Goal: Task Accomplishment & Management: Complete application form

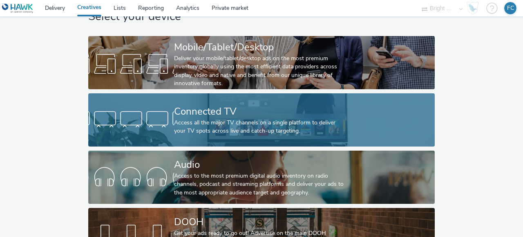
scroll to position [65, 0]
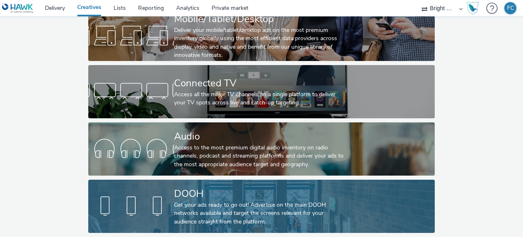
click at [222, 188] on div "DOOH" at bounding box center [260, 193] width 172 height 14
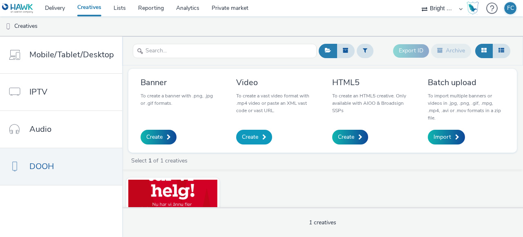
click at [248, 133] on span "Create" at bounding box center [250, 137] width 16 height 8
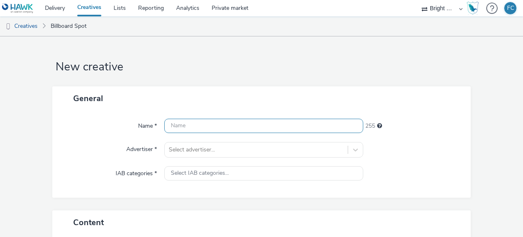
click at [199, 123] on input "text" at bounding box center [263, 125] width 199 height 14
click at [249, 124] on input "Sparbanken Skåne - DOOH" at bounding box center [263, 125] width 199 height 14
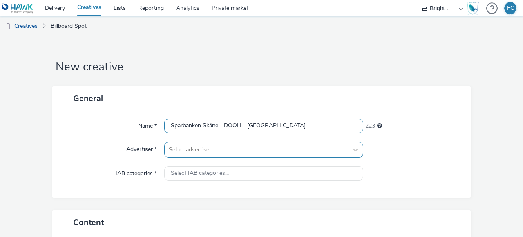
type input "Sparbanken Skåne - DOOH - [GEOGRAPHIC_DATA]"
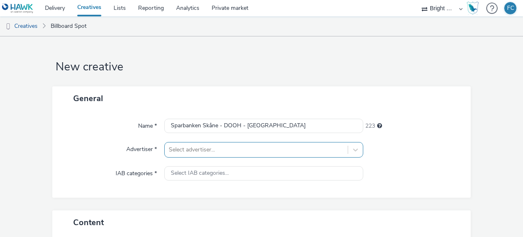
click at [222, 150] on div at bounding box center [256, 150] width 175 height 10
click at [221, 150] on div at bounding box center [256, 150] width 175 height 10
click at [191, 171] on span "Select IAB categories..." at bounding box center [200, 173] width 58 height 7
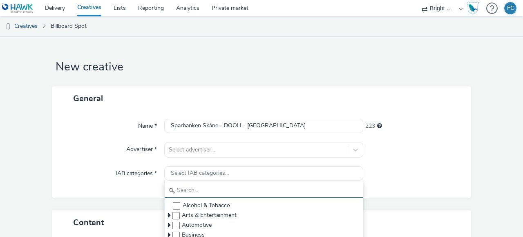
scroll to position [41, 0]
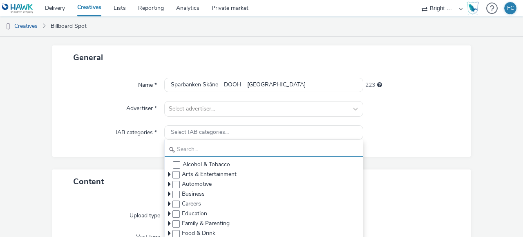
click at [212, 151] on input "text" at bounding box center [264, 149] width 198 height 14
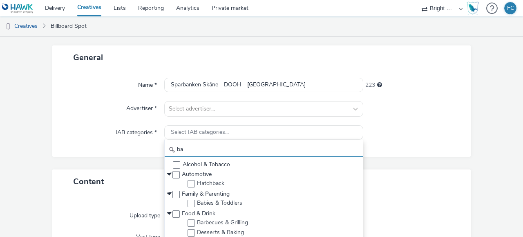
type input "b"
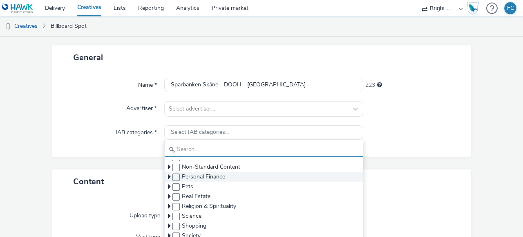
scroll to position [123, 0]
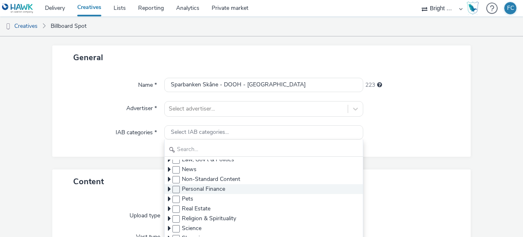
click at [199, 189] on span "Personal Finance" at bounding box center [203, 189] width 43 height 8
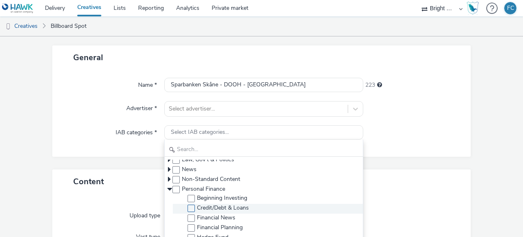
click at [203, 206] on span "Credit/Debt & Loans" at bounding box center [223, 207] width 52 height 8
checkbox input "true"
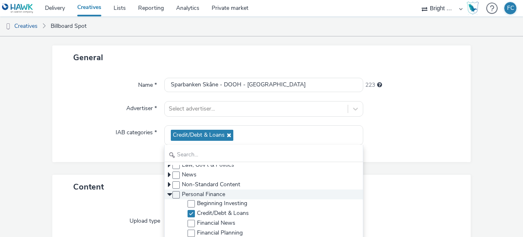
click at [169, 194] on icon at bounding box center [169, 194] width 8 height 3
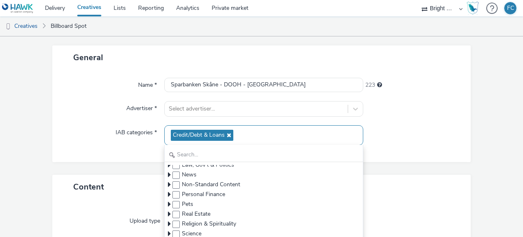
click at [229, 133] on span "Credit/Debt & Loans" at bounding box center [202, 135] width 63 height 11
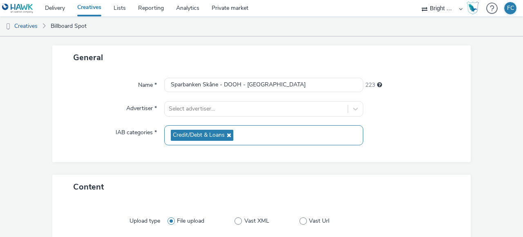
click at [226, 134] on icon at bounding box center [228, 135] width 7 height 6
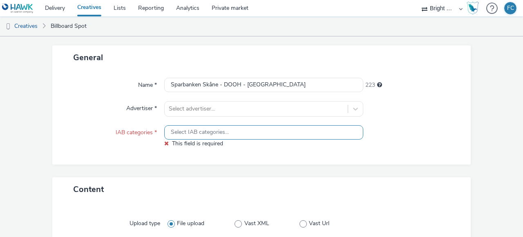
click at [211, 132] on span "Select IAB categories..." at bounding box center [200, 132] width 58 height 7
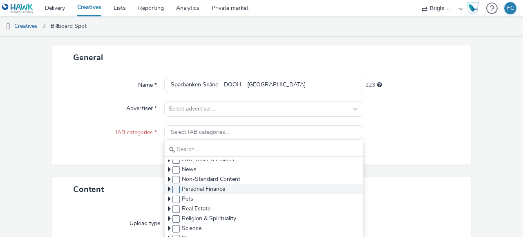
click at [174, 190] on span at bounding box center [175, 189] width 7 height 7
checkbox input "true"
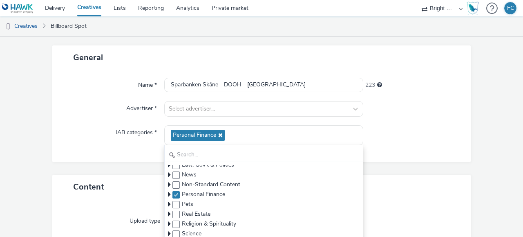
click at [126, 155] on div "Name * Sparbanken Skåne - DOOH - Kratta 223 Advertiser * Select advertiser... I…" at bounding box center [261, 115] width 418 height 92
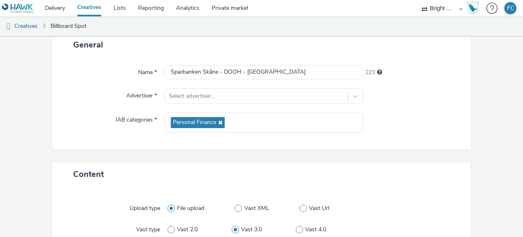
scroll to position [15, 0]
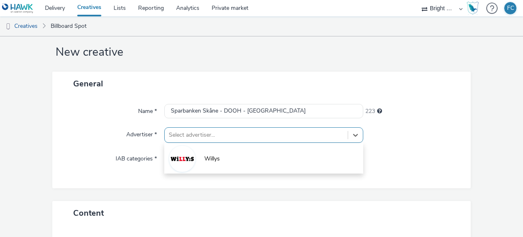
click at [238, 134] on div at bounding box center [256, 135] width 175 height 10
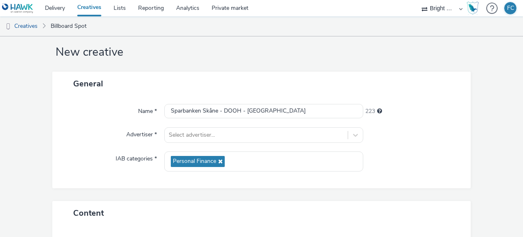
click at [186, 78] on div "General" at bounding box center [261, 84] width 418 height 24
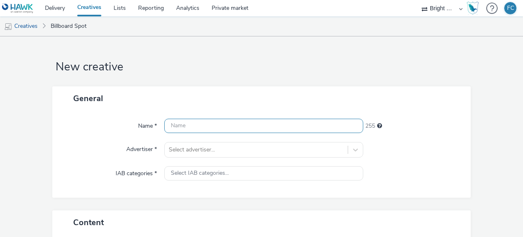
click at [196, 125] on input "text" at bounding box center [263, 125] width 199 height 14
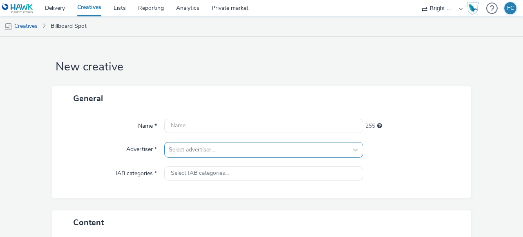
click at [213, 153] on div "Select advertiser..." at bounding box center [263, 150] width 199 height 16
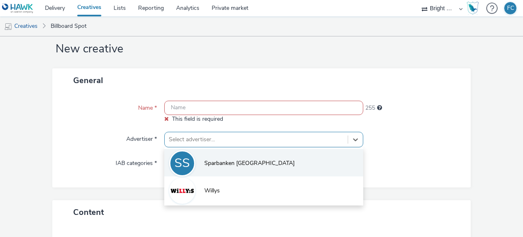
click at [221, 155] on li "SS Sparbanken Skåne" at bounding box center [263, 162] width 199 height 27
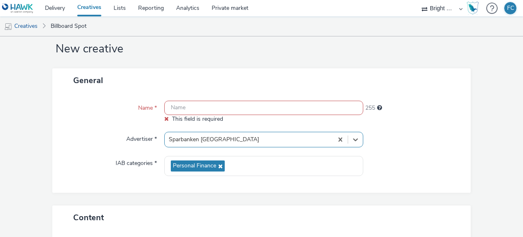
click at [189, 107] on input "text" at bounding box center [263, 108] width 199 height 14
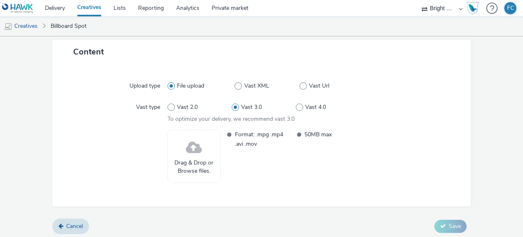
scroll to position [178, 0]
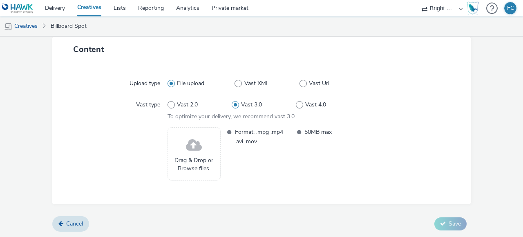
type input "Sparbanken Skåne DOOH - 38-40 - Kratta"
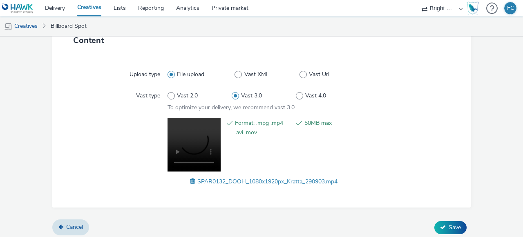
scroll to position [190, 0]
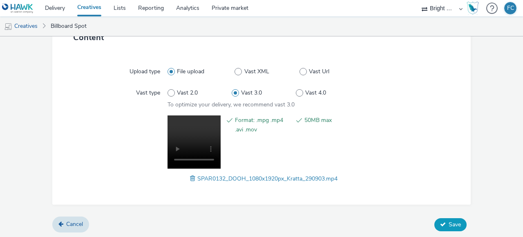
click at [442, 219] on button "Save" at bounding box center [450, 224] width 32 height 13
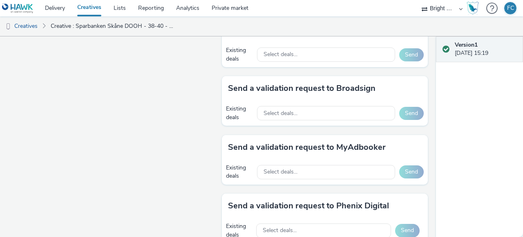
scroll to position [368, 0]
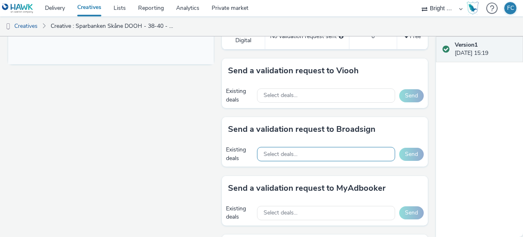
click at [314, 150] on div "Select deals..." at bounding box center [326, 154] width 138 height 14
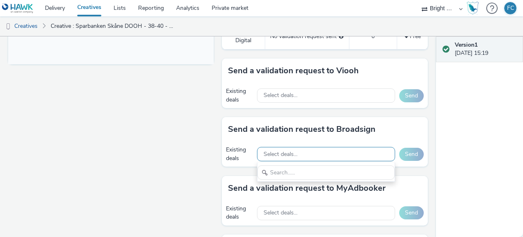
scroll to position [0, 0]
click at [291, 151] on span "Select deals..." at bounding box center [281, 154] width 34 height 7
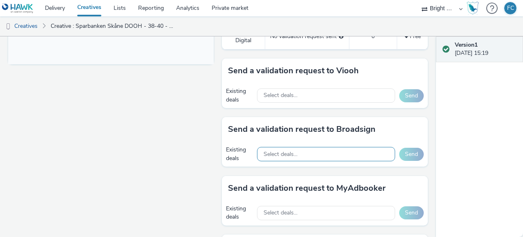
click at [274, 152] on span "Select deals..." at bounding box center [281, 154] width 34 height 7
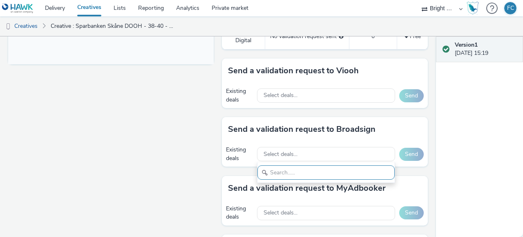
click at [272, 170] on input "text" at bounding box center [325, 172] width 137 height 14
click at [184, 140] on div "Fullscreen" at bounding box center [113, 103] width 210 height 749
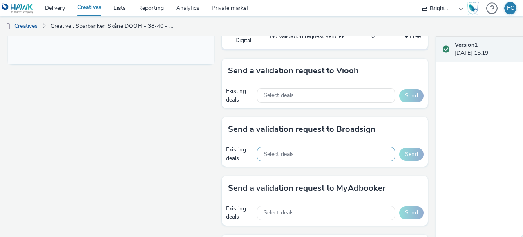
click at [279, 152] on span "Select deals..." at bounding box center [281, 154] width 34 height 7
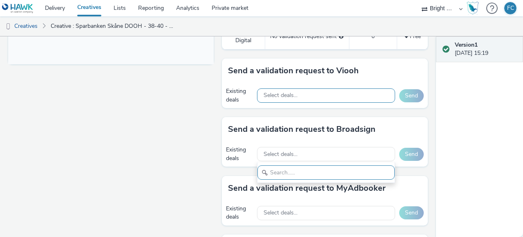
click at [297, 95] on div "Select deals..." at bounding box center [326, 95] width 138 height 14
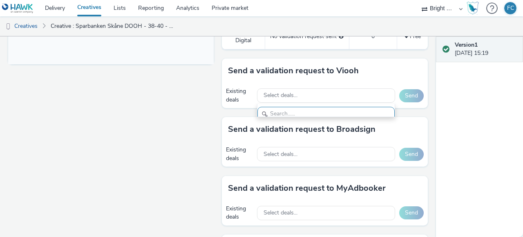
click at [184, 113] on div "Fullscreen" at bounding box center [113, 103] width 210 height 749
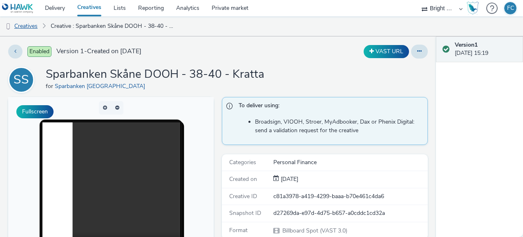
click at [23, 22] on link "Creatives" at bounding box center [21, 26] width 42 height 20
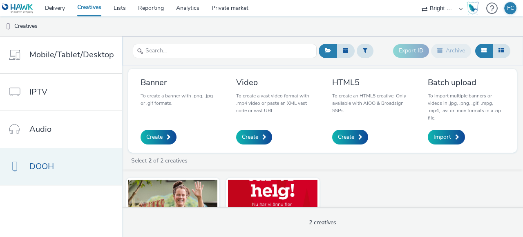
click at [39, 164] on span "DOOH" at bounding box center [41, 166] width 25 height 12
click at [243, 137] on span "Create" at bounding box center [250, 137] width 16 height 8
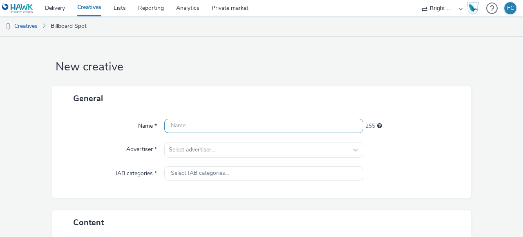
click at [203, 126] on input "text" at bounding box center [263, 125] width 199 height 14
click at [217, 124] on input "Sparbanken Skåne v 39" at bounding box center [263, 125] width 199 height 14
click at [266, 123] on input "Sparbanken Skåne DOOH v 39" at bounding box center [263, 125] width 199 height 14
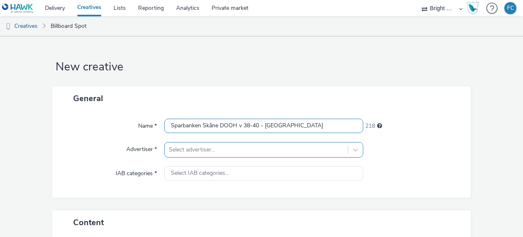
type input "Sparbanken Skåne DOOH v 38-40 - Stege"
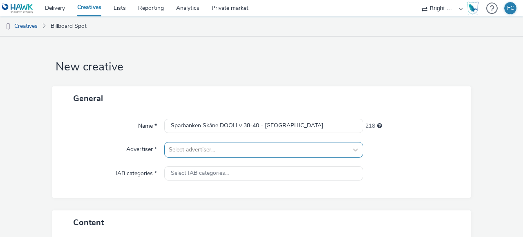
click at [235, 145] on div "Select advertiser..." at bounding box center [263, 150] width 199 height 16
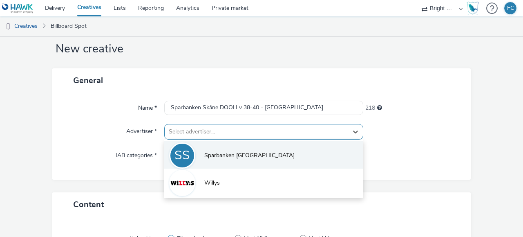
click at [217, 154] on span "Sparbanken [GEOGRAPHIC_DATA]" at bounding box center [249, 155] width 90 height 8
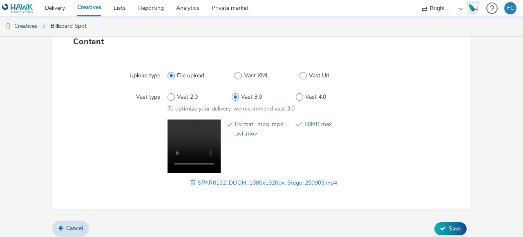
scroll to position [190, 0]
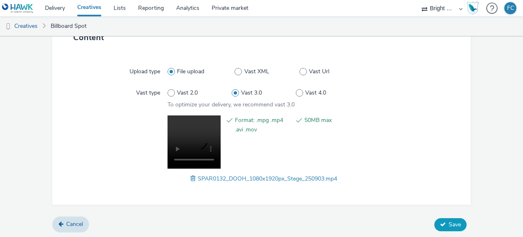
click at [442, 218] on button "Save" at bounding box center [450, 224] width 32 height 13
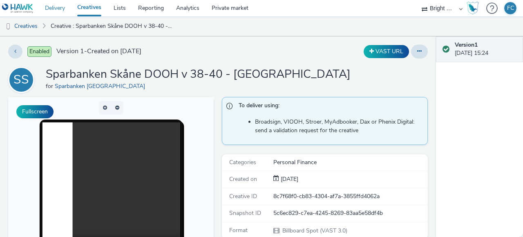
click at [63, 9] on link "Delivery" at bounding box center [55, 8] width 32 height 16
